Goal: Task Accomplishment & Management: Use online tool/utility

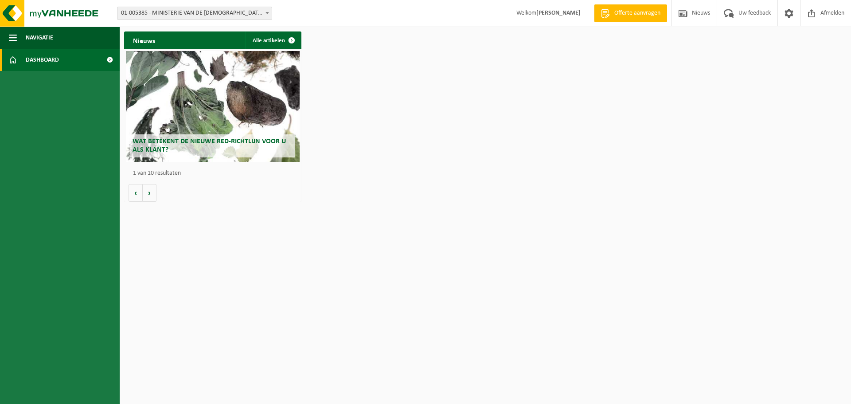
click at [199, 15] on span "01-005385 - MINISTERIE VAN DE [DEMOGRAPHIC_DATA] GEMEENSCHAP - [GEOGRAPHIC_DATA]" at bounding box center [194, 13] width 154 height 12
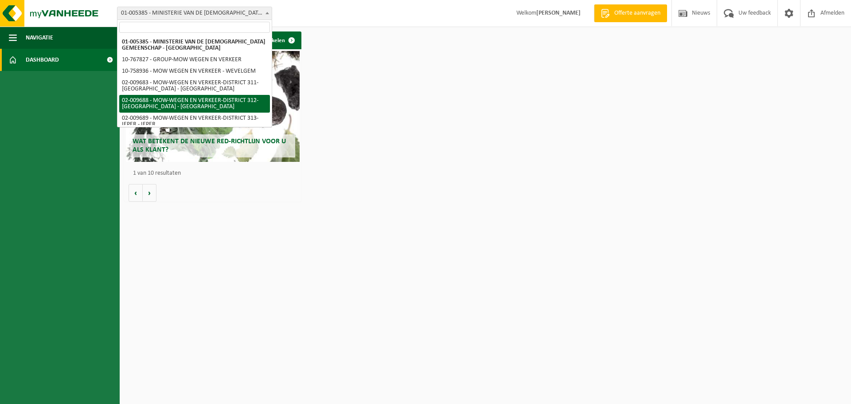
select select "1850"
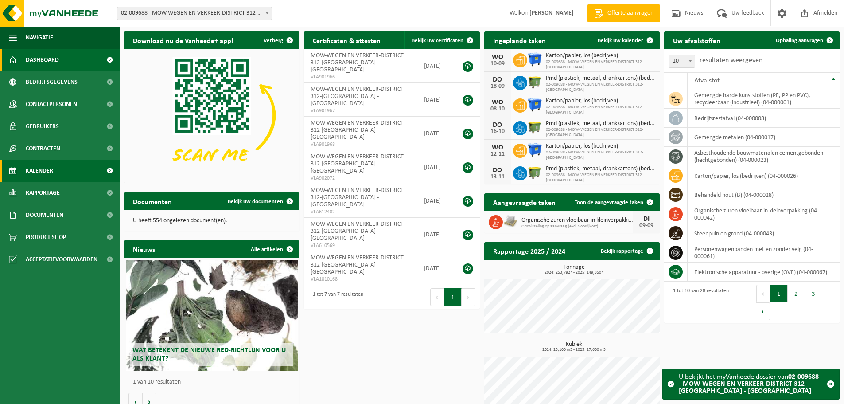
click at [51, 168] on span "Kalender" at bounding box center [39, 170] width 27 height 22
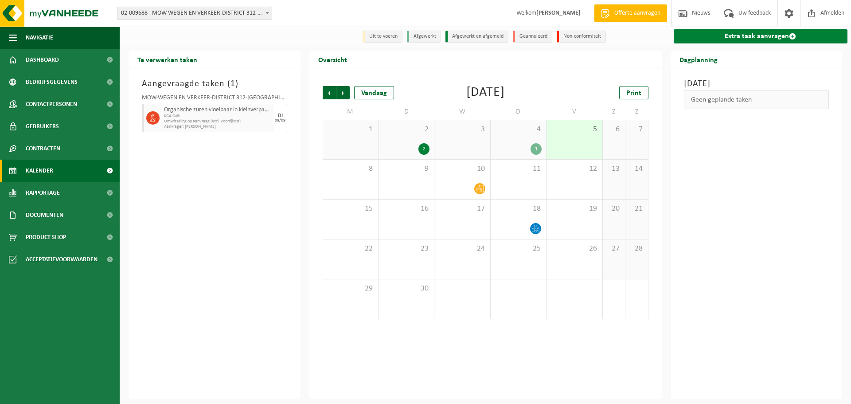
click at [731, 35] on link "Extra taak aanvragen" at bounding box center [760, 36] width 174 height 14
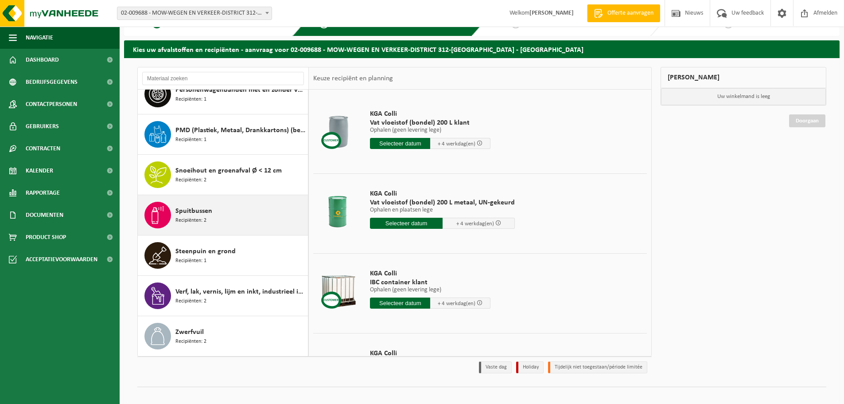
scroll to position [29, 0]
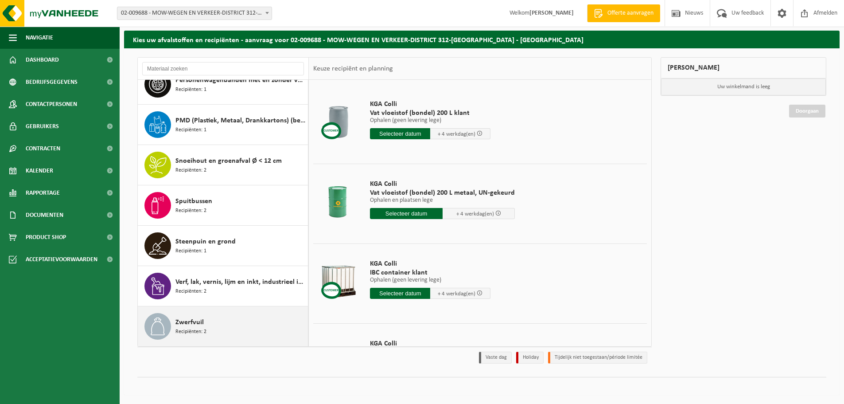
click at [212, 331] on div "Zwerfvuil Recipiënten: 2" at bounding box center [240, 326] width 130 height 27
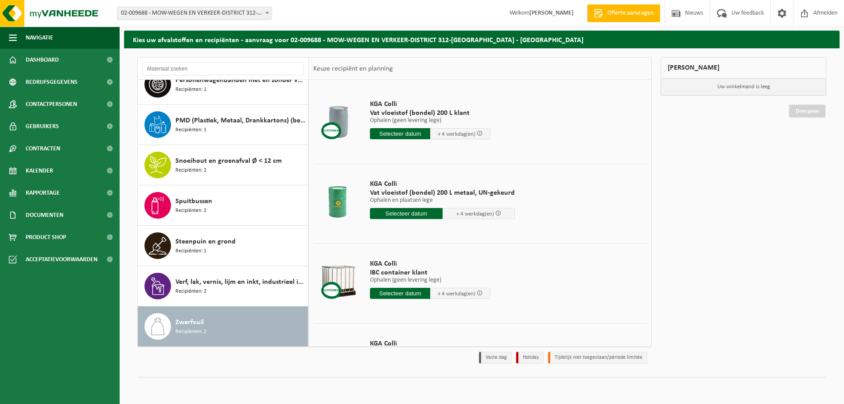
click at [212, 330] on div "Zwerfvuil Recipiënten: 2" at bounding box center [240, 326] width 130 height 27
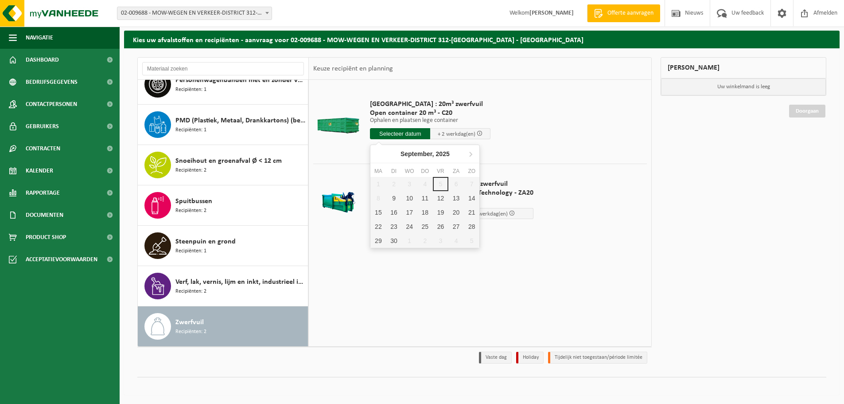
click at [405, 132] on input "text" at bounding box center [400, 133] width 60 height 11
click at [397, 196] on div "9" at bounding box center [394, 198] width 16 height 14
type input "Van 2025-09-09"
type input "2025-09-09"
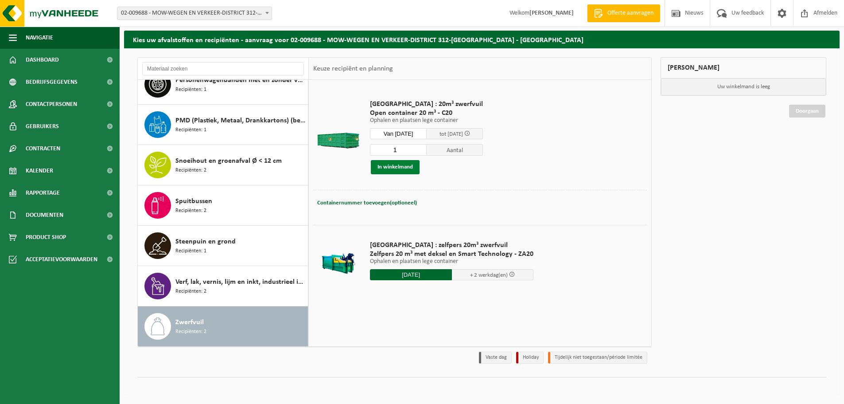
click at [406, 166] on button "In winkelmand" at bounding box center [395, 167] width 49 height 14
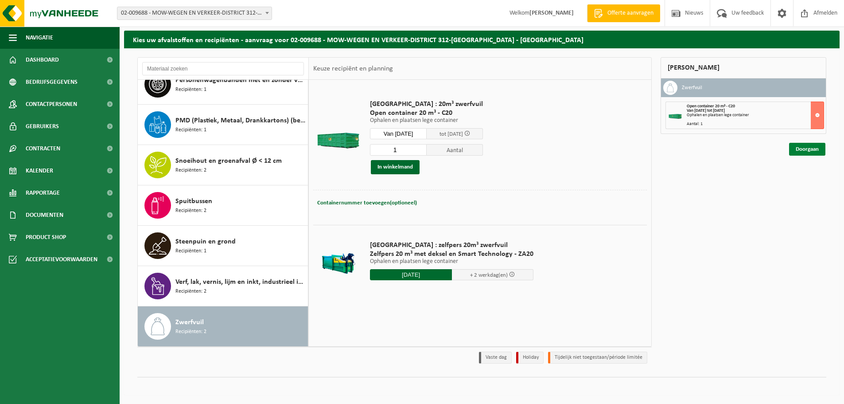
click at [806, 148] on link "Doorgaan" at bounding box center [807, 149] width 36 height 13
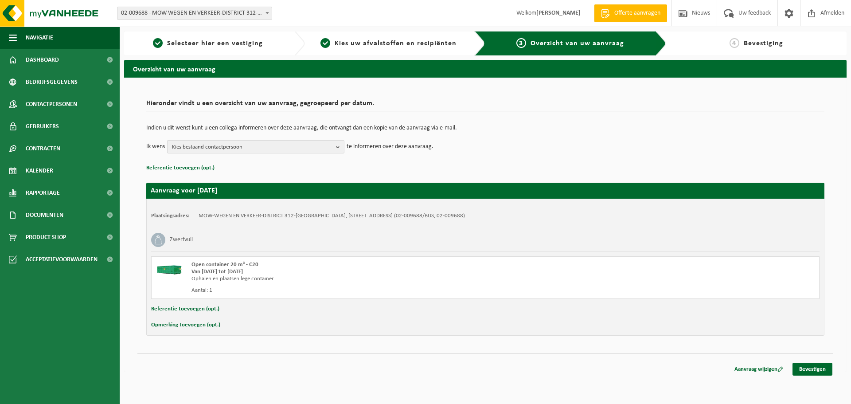
click at [272, 148] on span "Kies bestaand contactpersoon" at bounding box center [252, 146] width 160 height 13
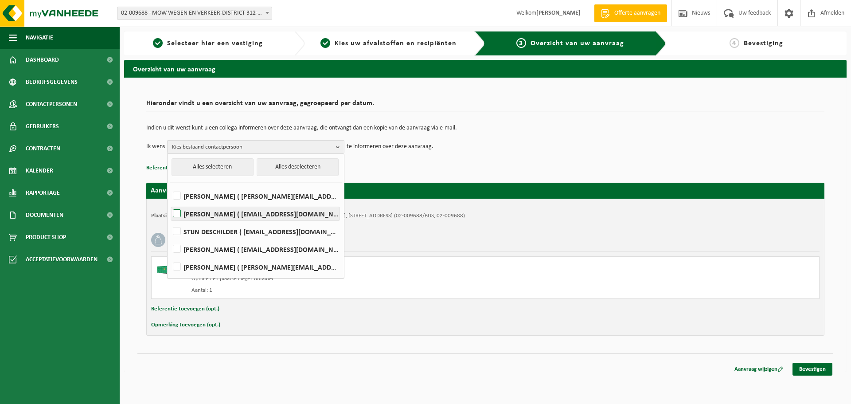
click at [175, 211] on label "[PERSON_NAME] ( [EMAIL_ADDRESS][DOMAIN_NAME] )" at bounding box center [255, 213] width 168 height 13
click at [170, 202] on input "[PERSON_NAME] ( [EMAIL_ADDRESS][DOMAIN_NAME] )" at bounding box center [169, 202] width 0 height 0
checkbox input "true"
click at [369, 368] on div "Hieronder vindt u een overzicht van uw aanvraag, gegroepeerd per datum. Indien …" at bounding box center [485, 225] width 722 height 294
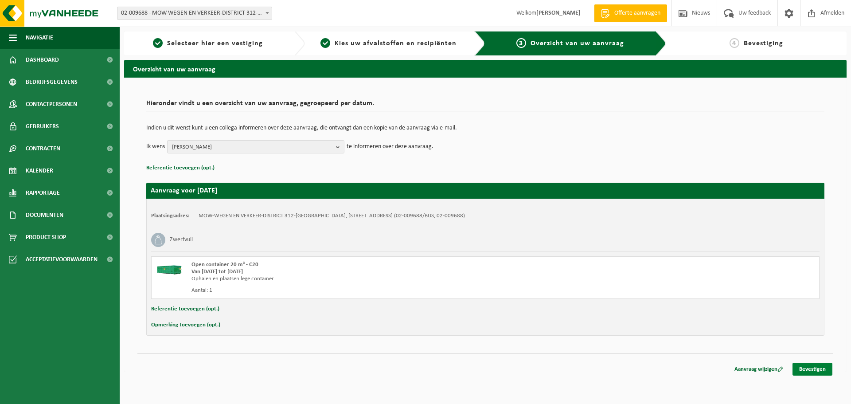
click at [816, 365] on link "Bevestigen" at bounding box center [812, 368] width 40 height 13
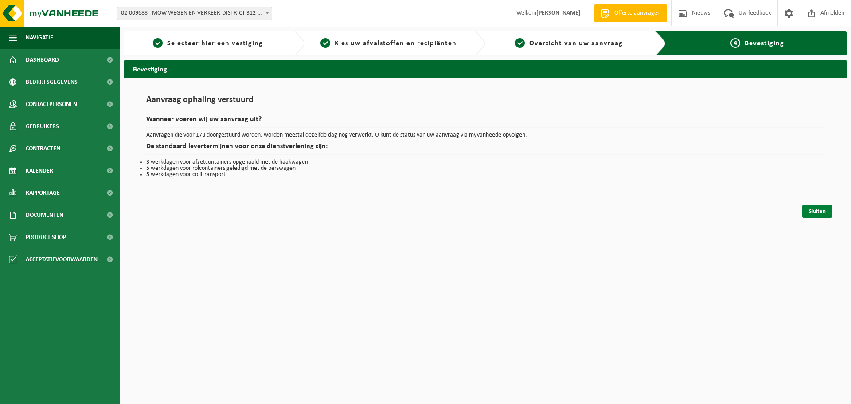
click at [817, 209] on link "Sluiten" at bounding box center [817, 211] width 30 height 13
